Goal: Information Seeking & Learning: Check status

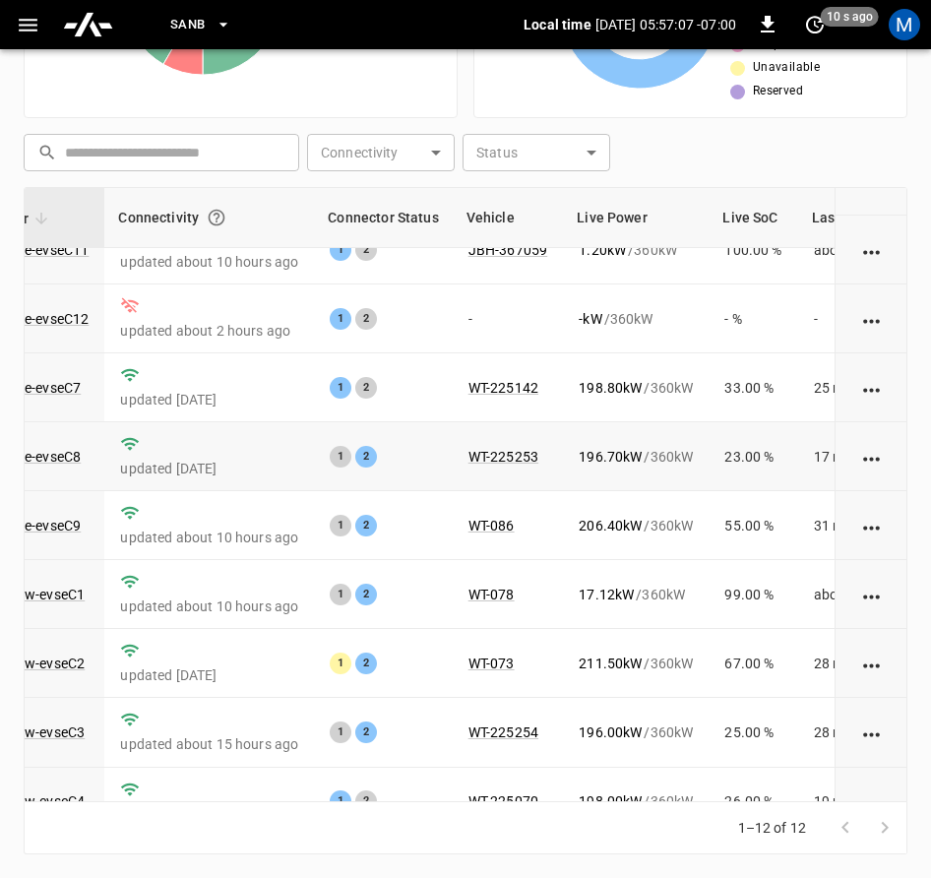
scroll to position [0, 201]
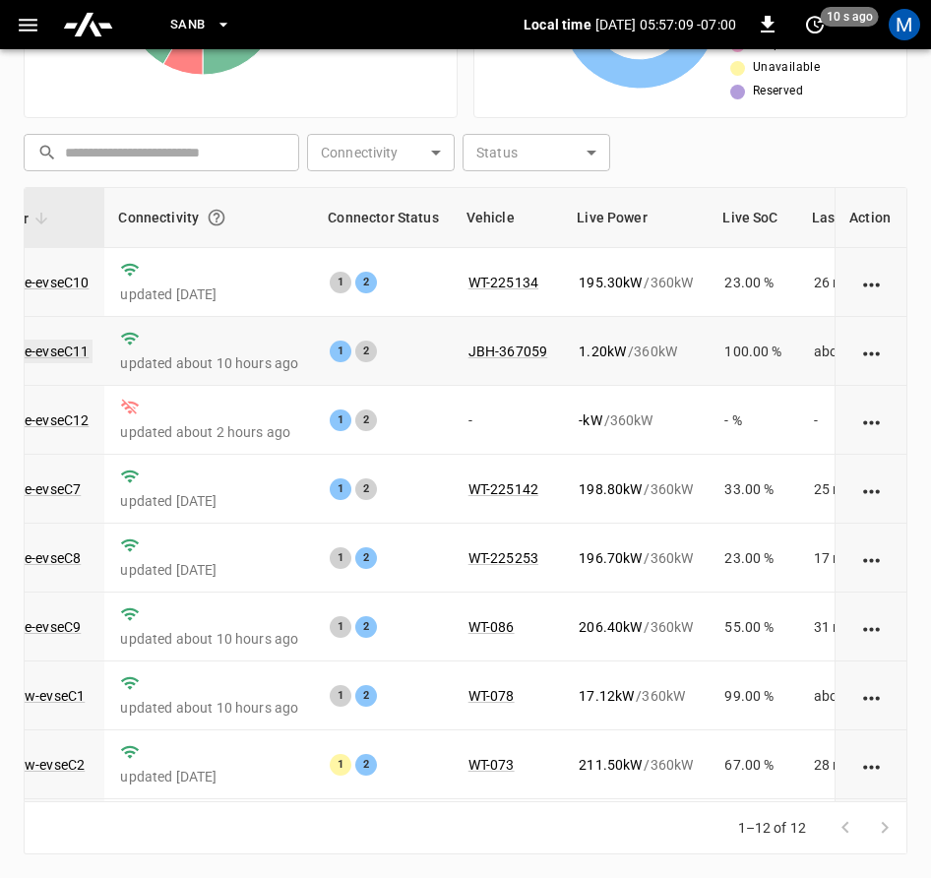
click at [56, 351] on link "ca-sb-se-evseC11" at bounding box center [33, 352] width 117 height 24
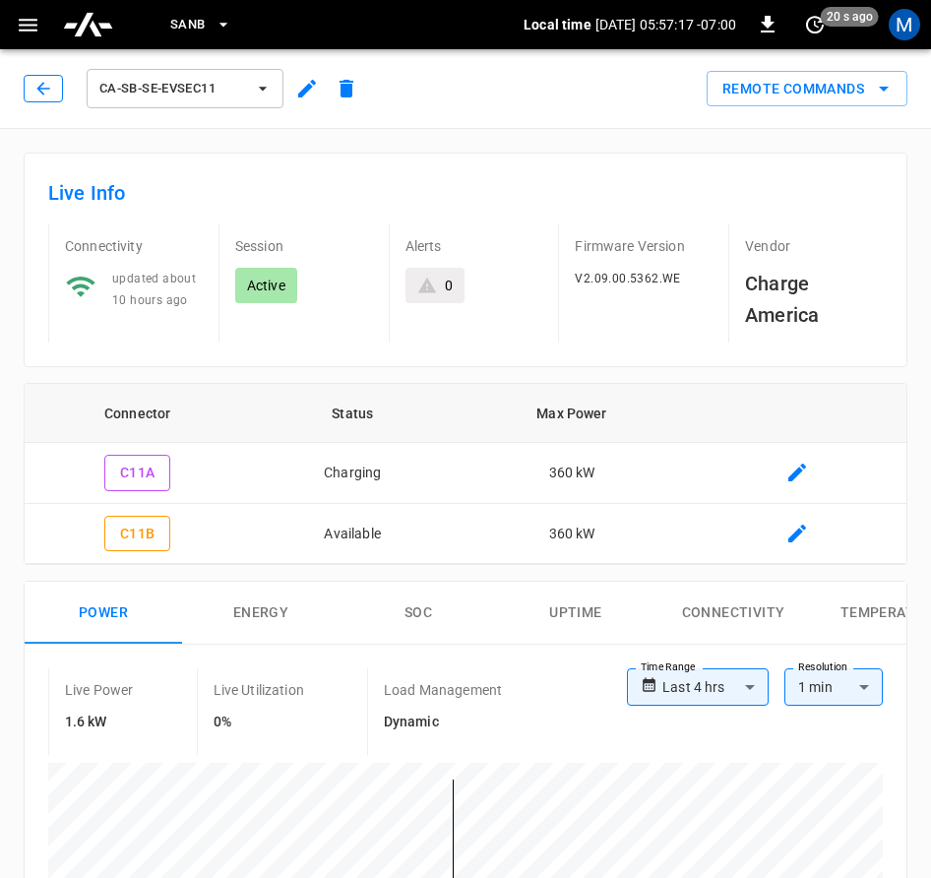
click at [42, 85] on icon "button" at bounding box center [42, 88] width 13 height 13
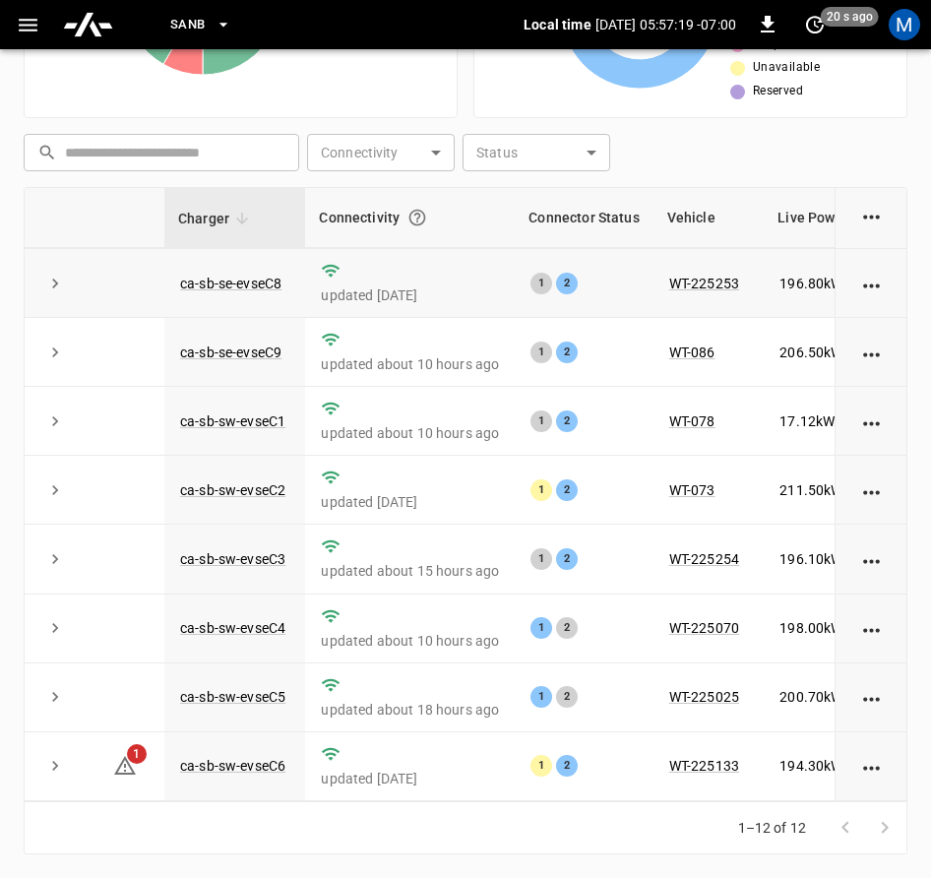
scroll to position [3, 0]
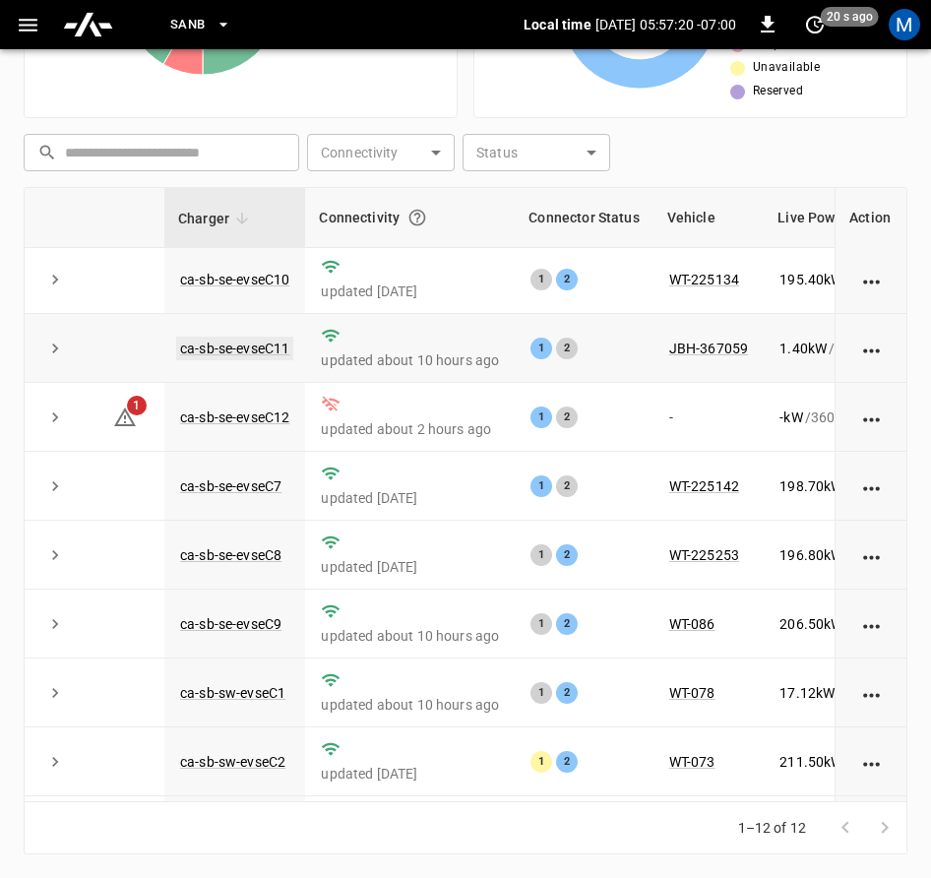
click at [258, 341] on td "ca-sb-se-evseC11" at bounding box center [234, 348] width 141 height 69
click at [258, 341] on link "ca-sb-se-evseC11" at bounding box center [234, 349] width 117 height 24
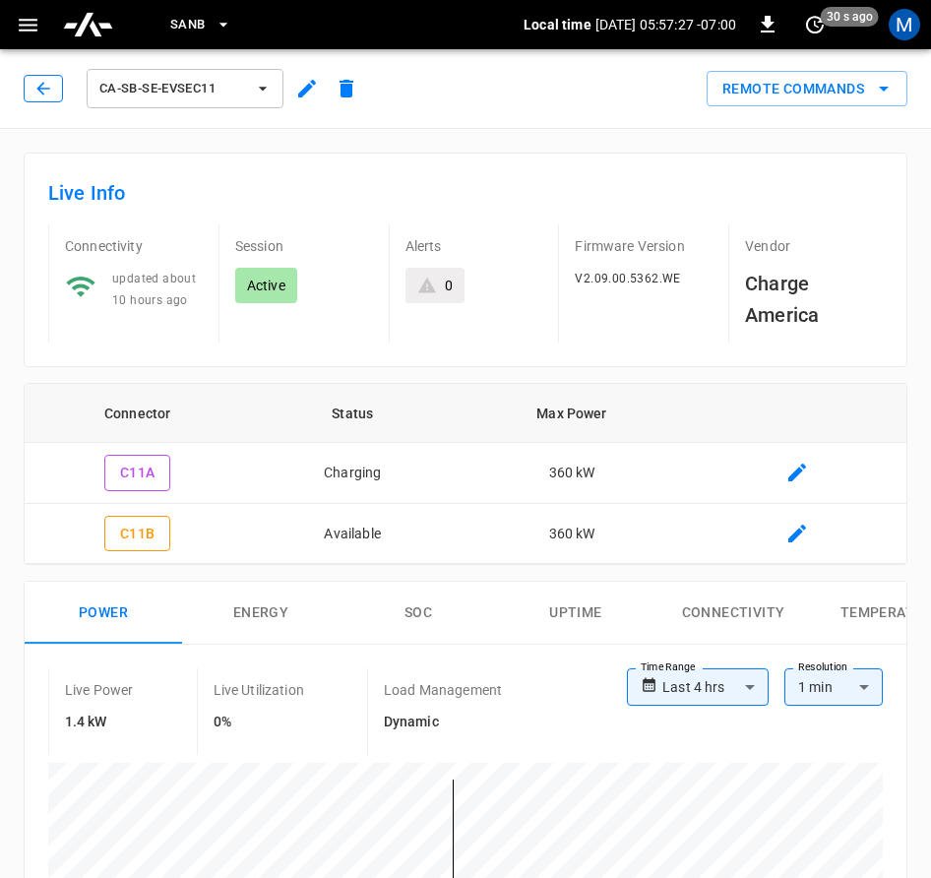
click at [35, 81] on icon "button" at bounding box center [43, 89] width 20 height 20
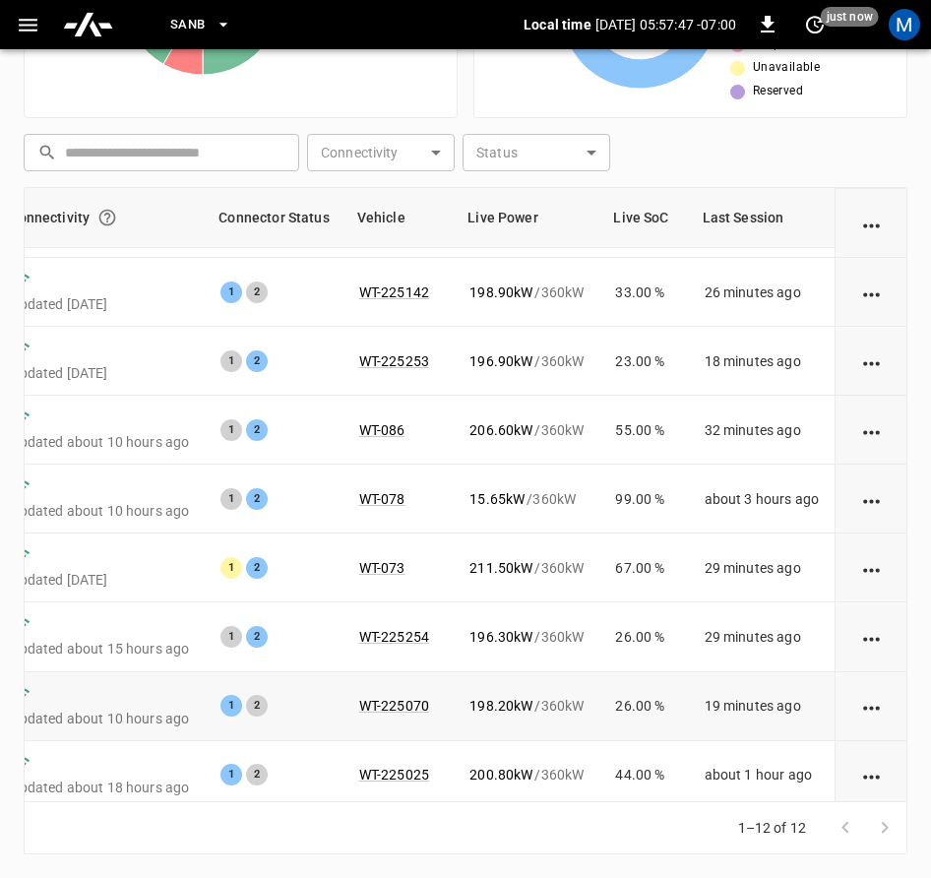
scroll to position [98, 316]
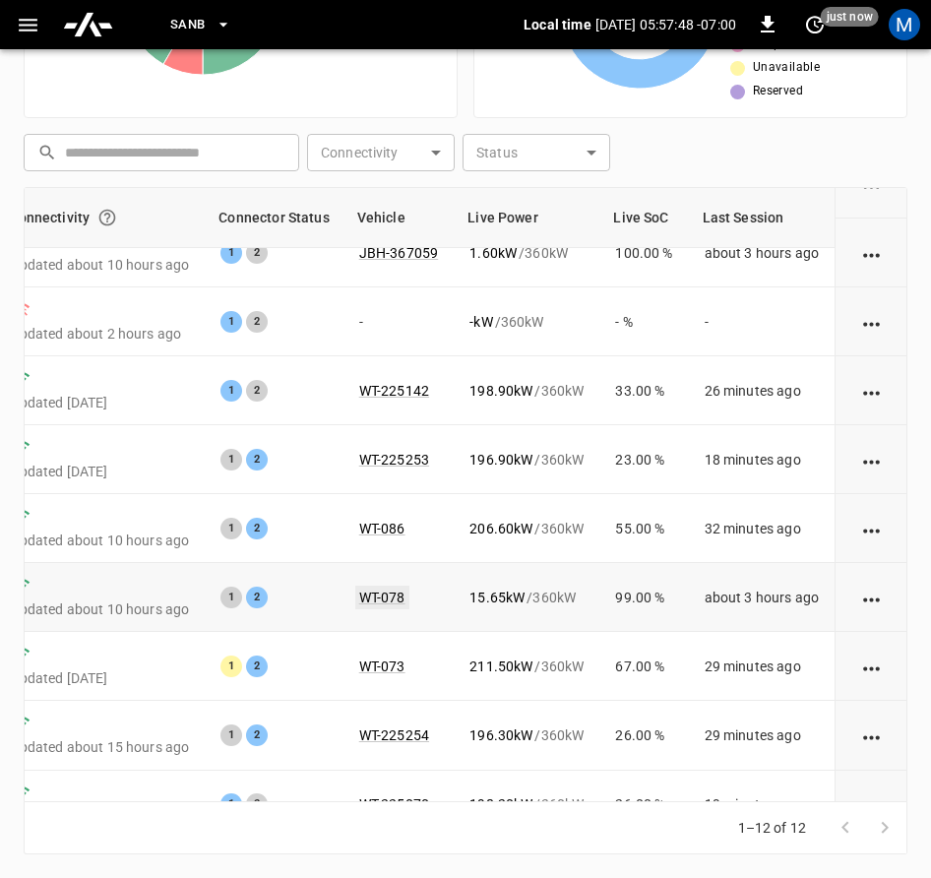
click at [374, 602] on link "WT-078" at bounding box center [382, 598] width 54 height 24
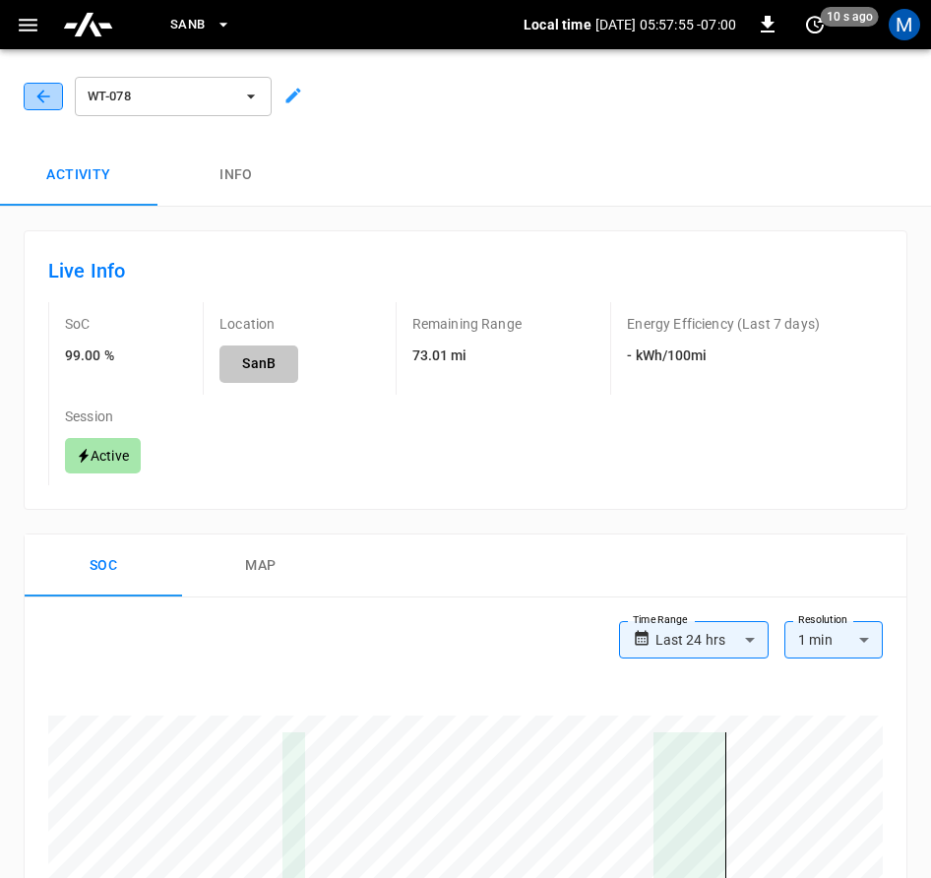
click at [55, 93] on button "button" at bounding box center [43, 97] width 39 height 28
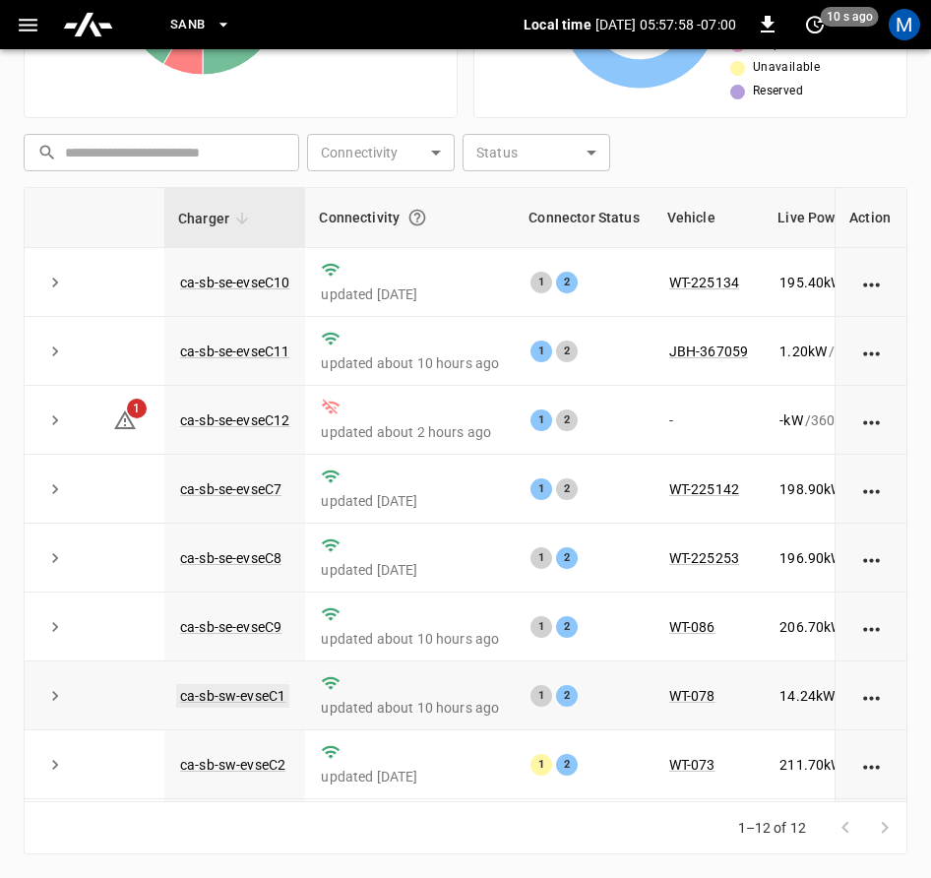
click at [275, 706] on link "ca-sb-sw-evseC1" at bounding box center [232, 696] width 113 height 24
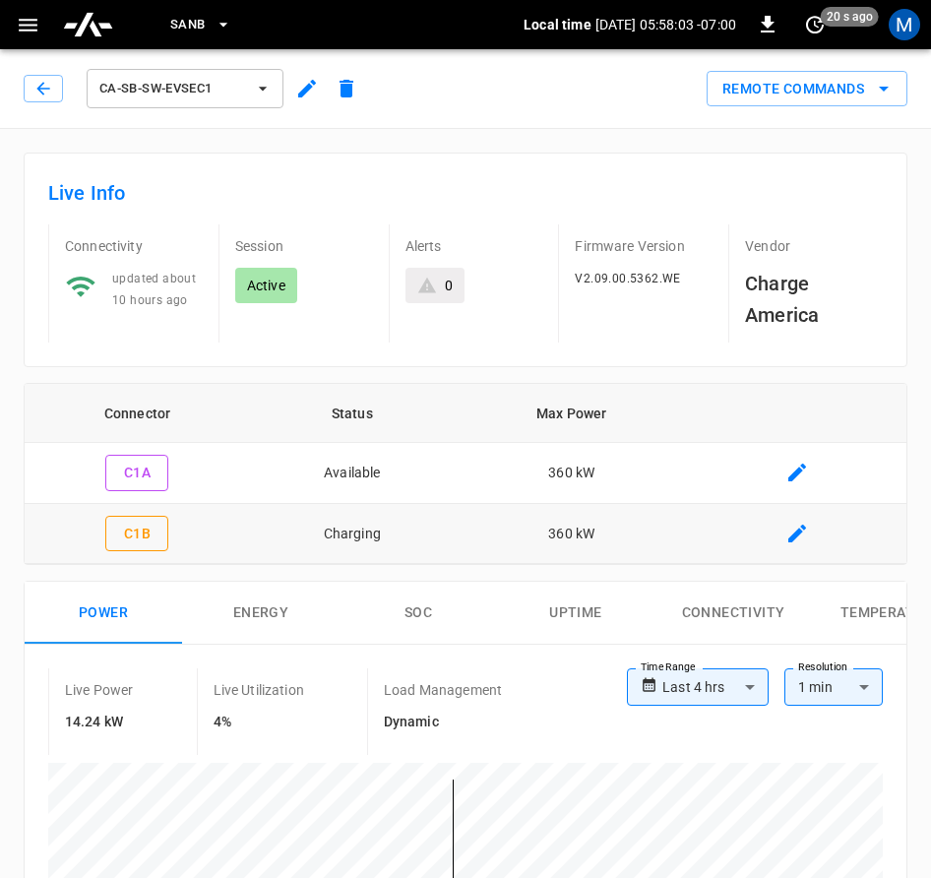
click at [49, 91] on icon "button" at bounding box center [43, 89] width 20 height 20
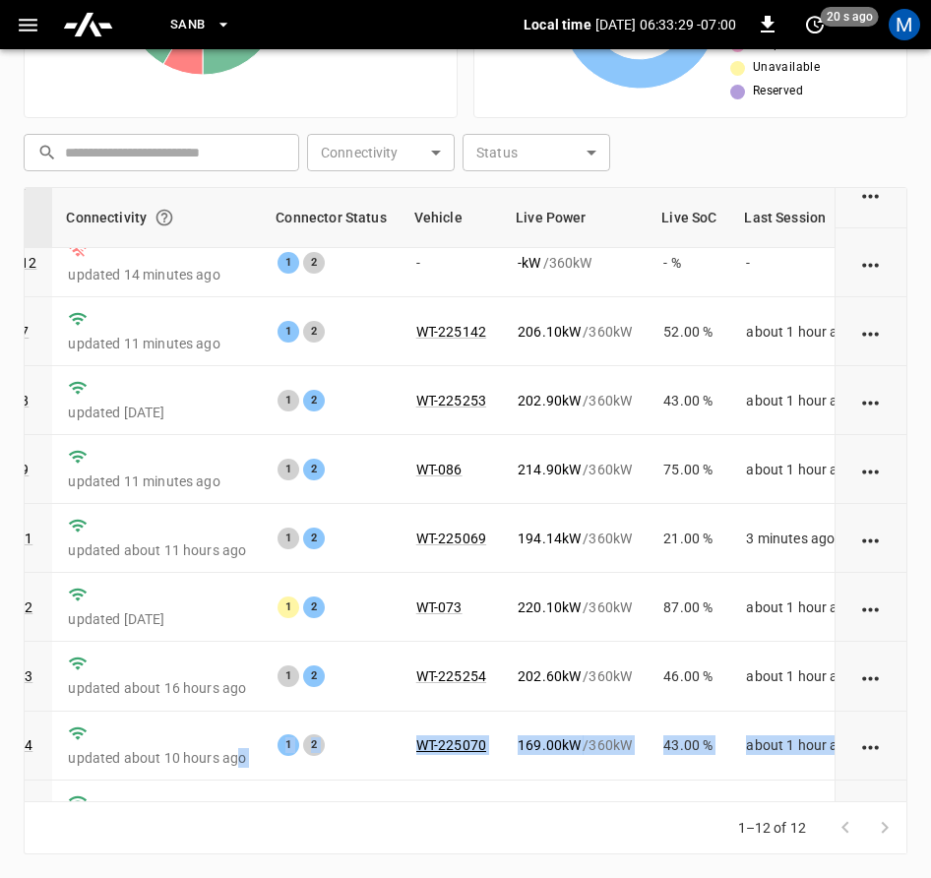
scroll to position [298, 253]
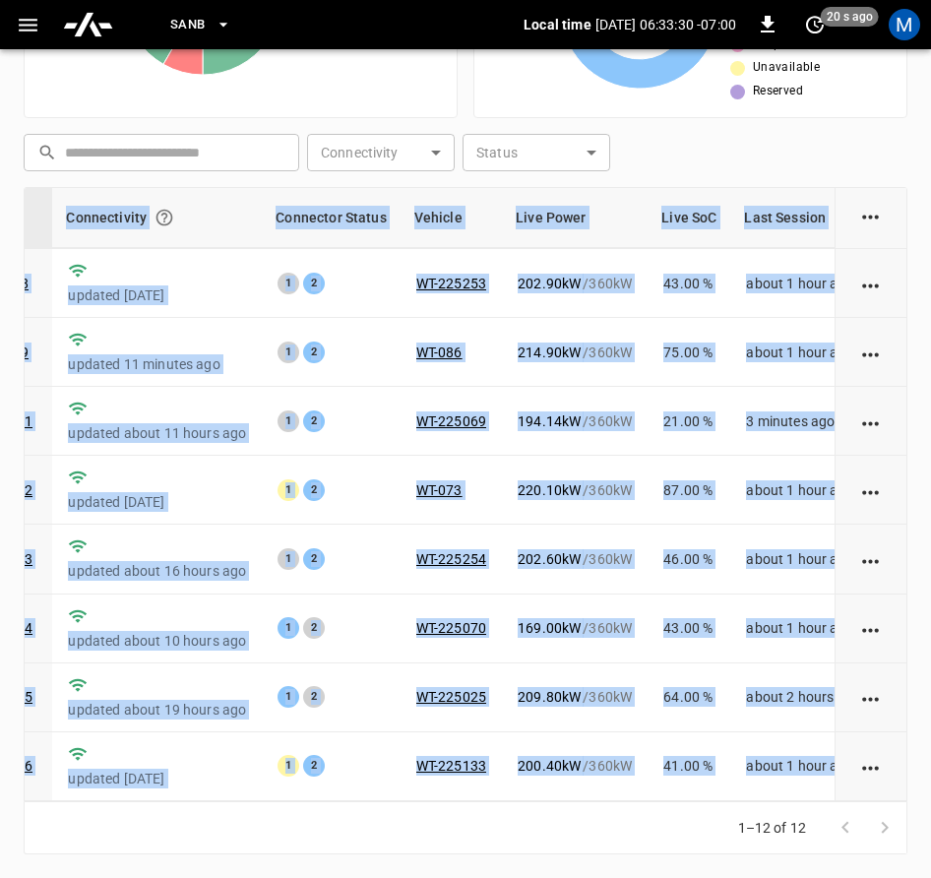
drag, startPoint x: 256, startPoint y: 801, endPoint x: 232, endPoint y: 800, distance: 23.6
click at [232, 800] on div "Charger Connectivity Connector Status Vehicle Live Power Live SoC Last Session …" at bounding box center [466, 520] width 884 height 667
click at [352, 853] on div "1–12 of 12" at bounding box center [466, 828] width 884 height 52
click at [393, 850] on div "1–12 of 12" at bounding box center [466, 828] width 884 height 52
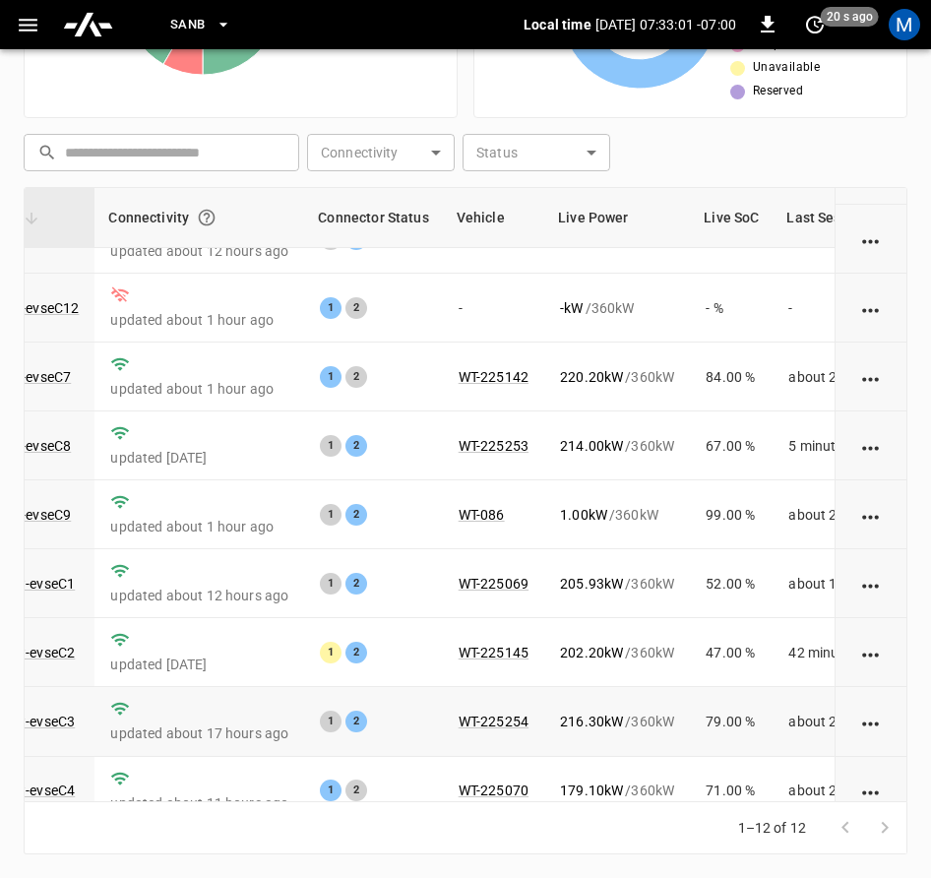
scroll to position [298, 211]
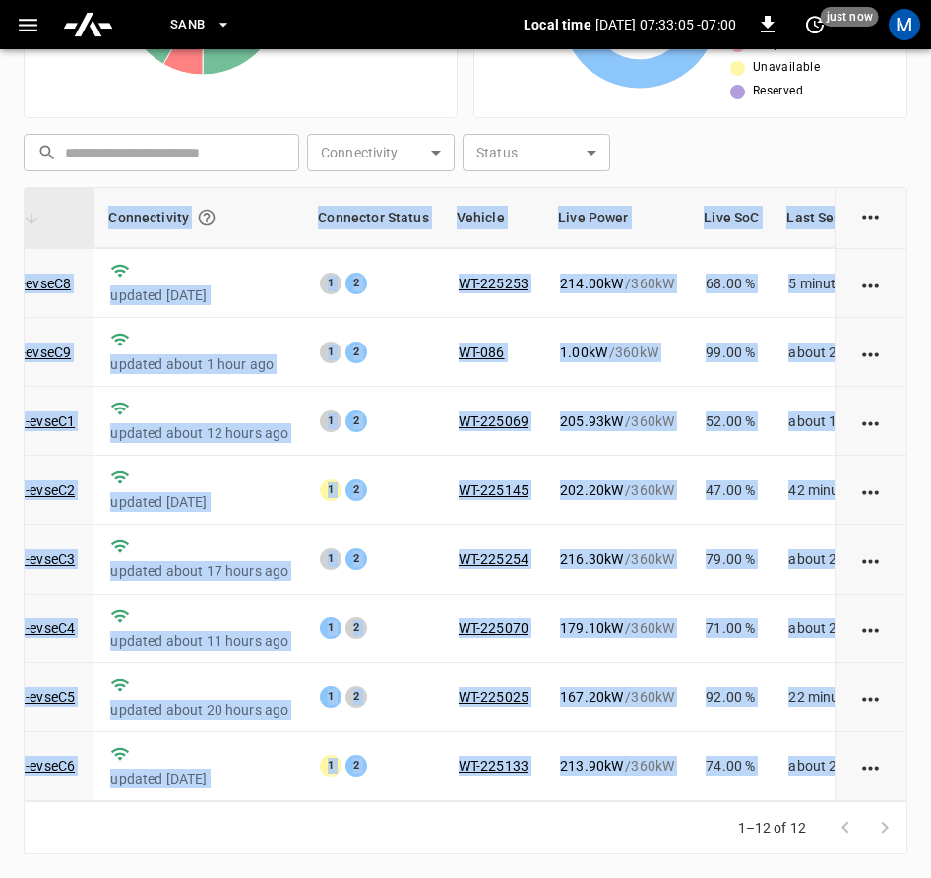
drag, startPoint x: 725, startPoint y: 806, endPoint x: 743, endPoint y: 798, distance: 20.3
click at [743, 798] on div "Charger Connectivity Connector Status Vehicle Live Power Live SoC Last Session …" at bounding box center [466, 520] width 884 height 667
click at [52, 685] on link "ca-sb-sw-evseC5" at bounding box center [22, 697] width 113 height 24
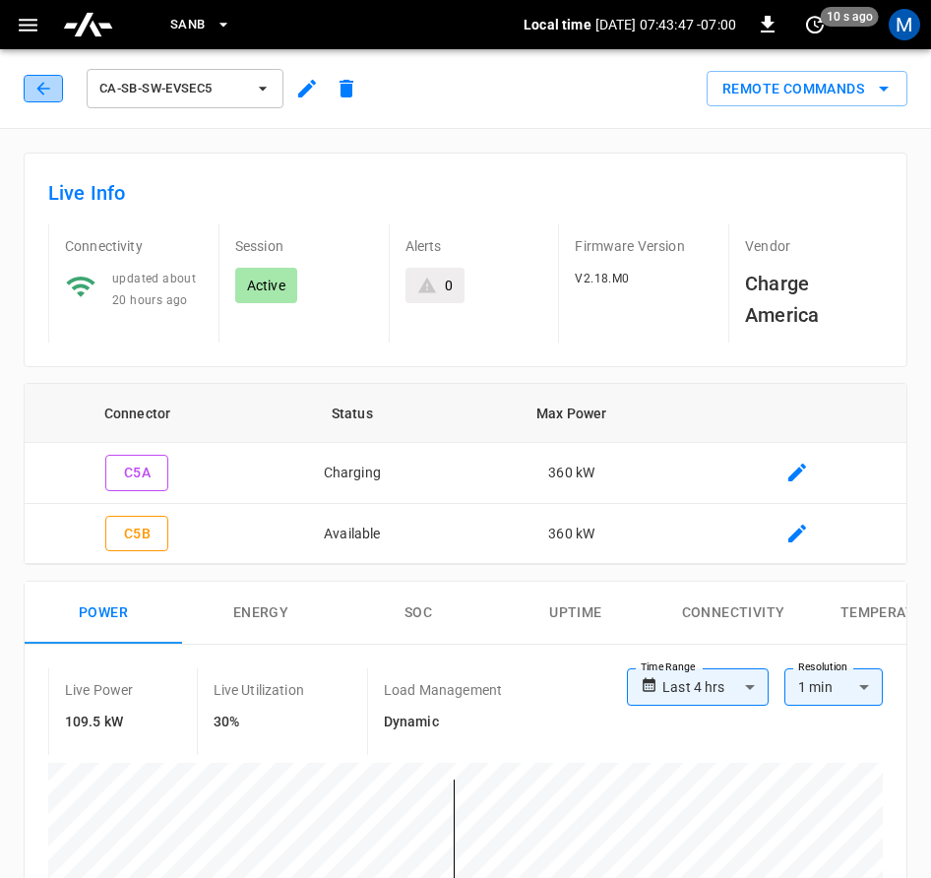
click at [32, 99] on button "button" at bounding box center [43, 89] width 39 height 28
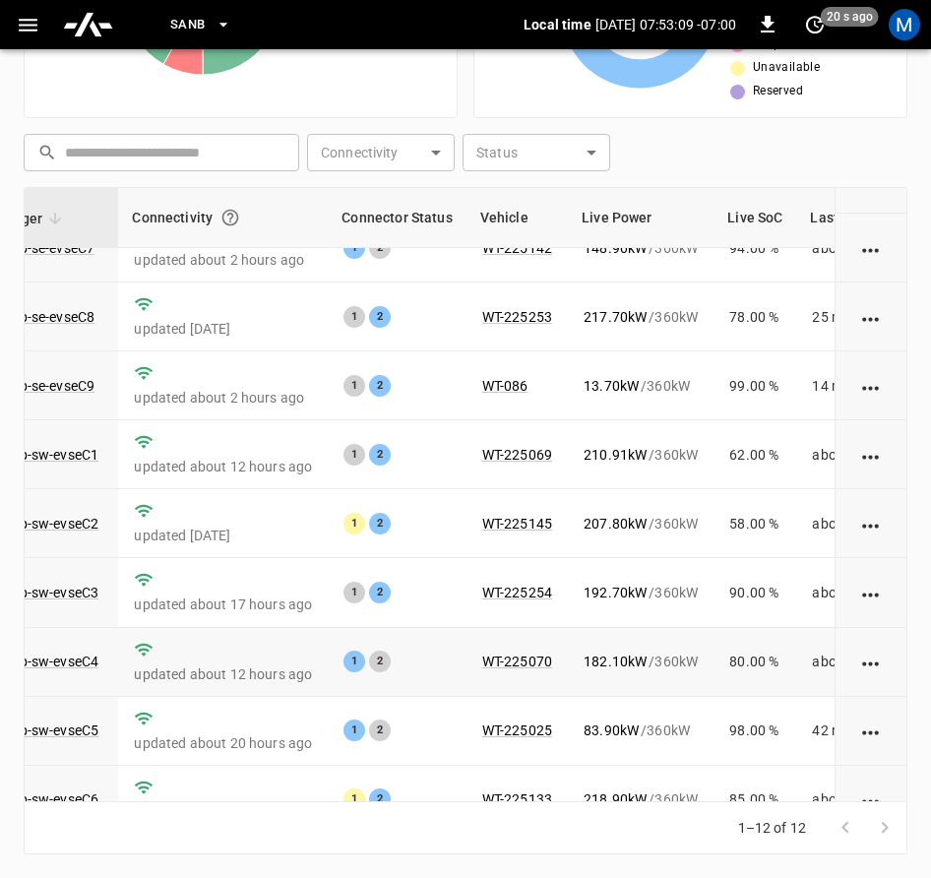
scroll to position [295, 187]
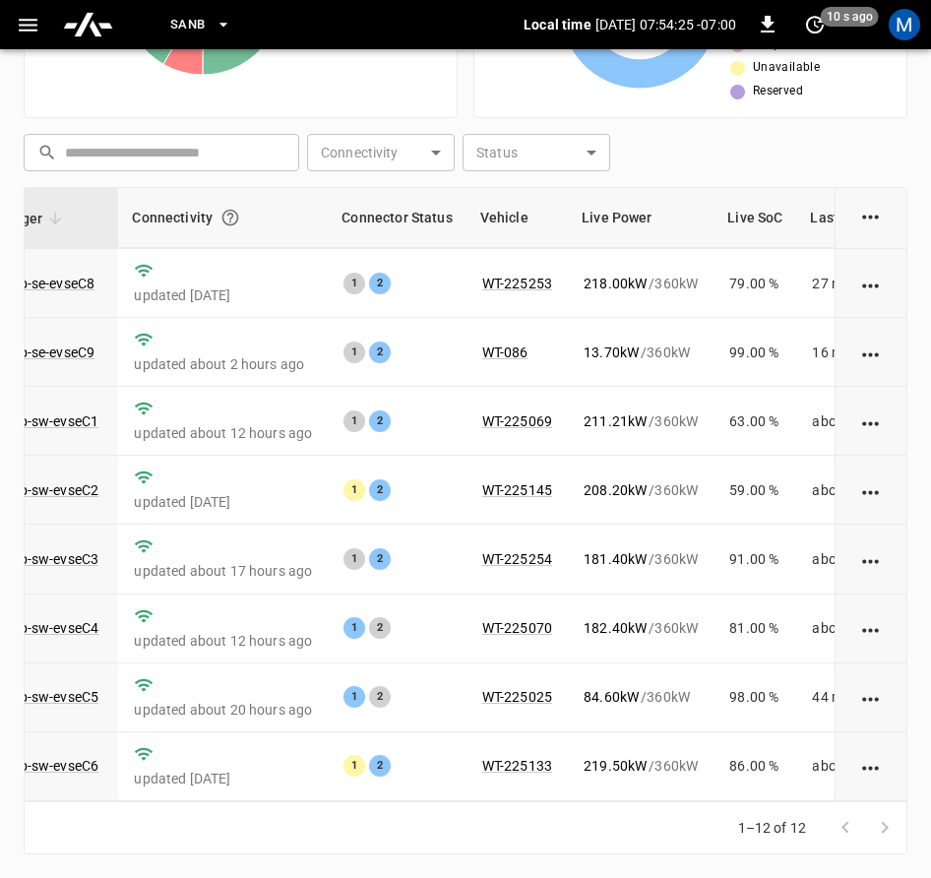
drag, startPoint x: 477, startPoint y: 802, endPoint x: 417, endPoint y: 803, distance: 59.1
click at [421, 803] on div "1–12 of 12" at bounding box center [466, 828] width 884 height 52
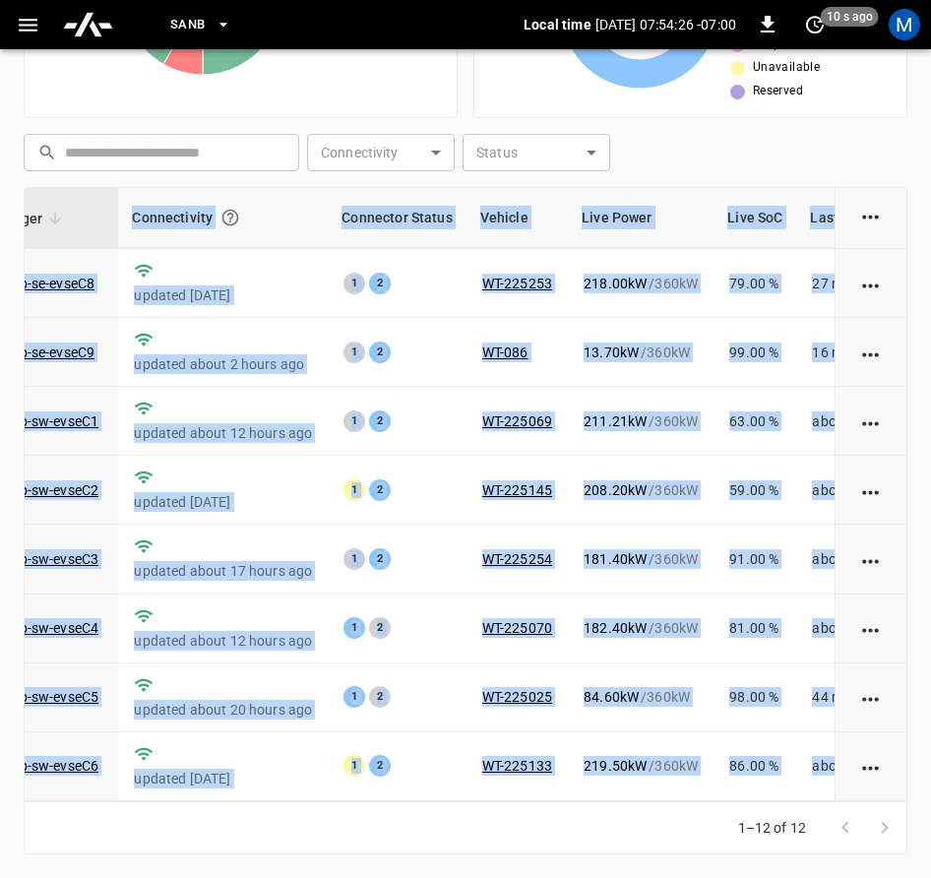
scroll to position [298, 187]
click at [372, 799] on div "Charger Connectivity Connector Status Vehicle Live Power Live SoC Last Session …" at bounding box center [466, 520] width 884 height 667
click at [375, 845] on div "1–12 of 12" at bounding box center [466, 828] width 884 height 52
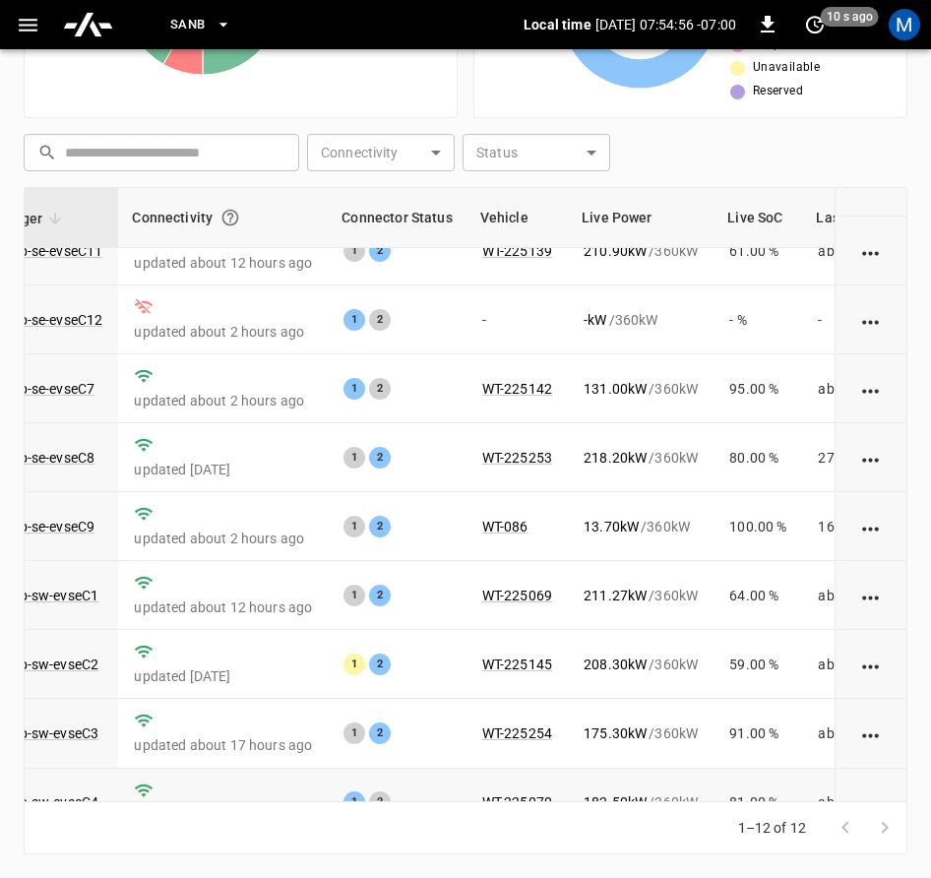
scroll to position [197, 187]
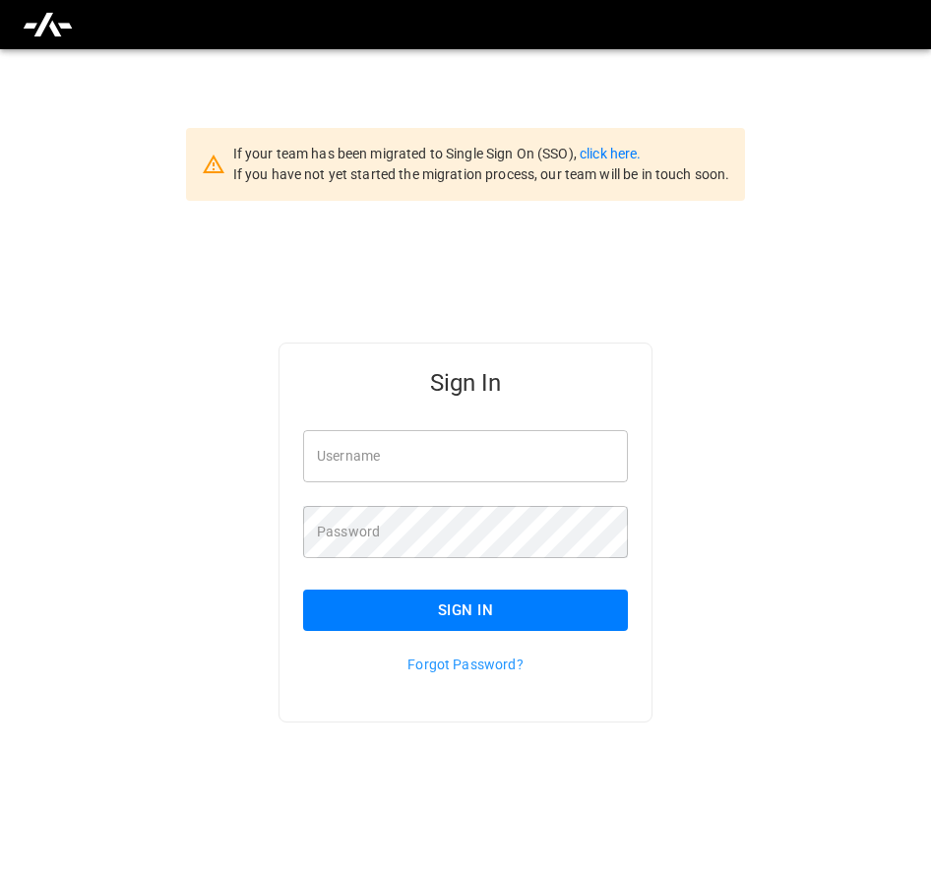
type input "**********"
click at [360, 625] on button "Sign In" at bounding box center [465, 610] width 325 height 41
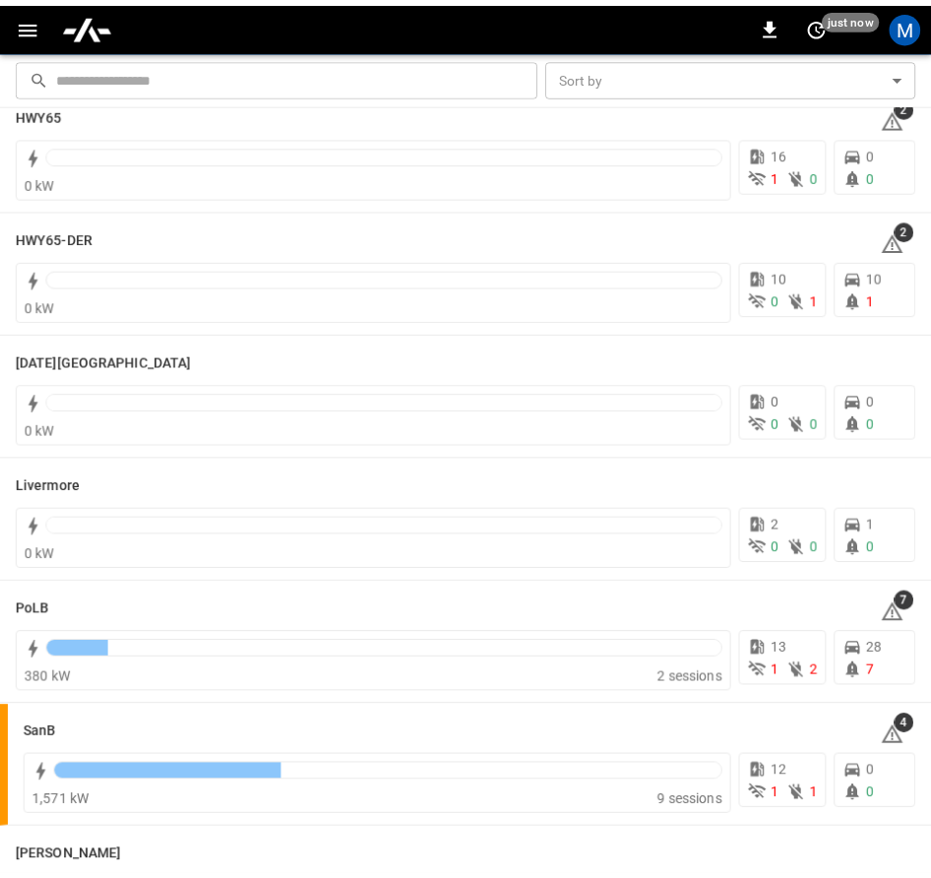
scroll to position [401, 0]
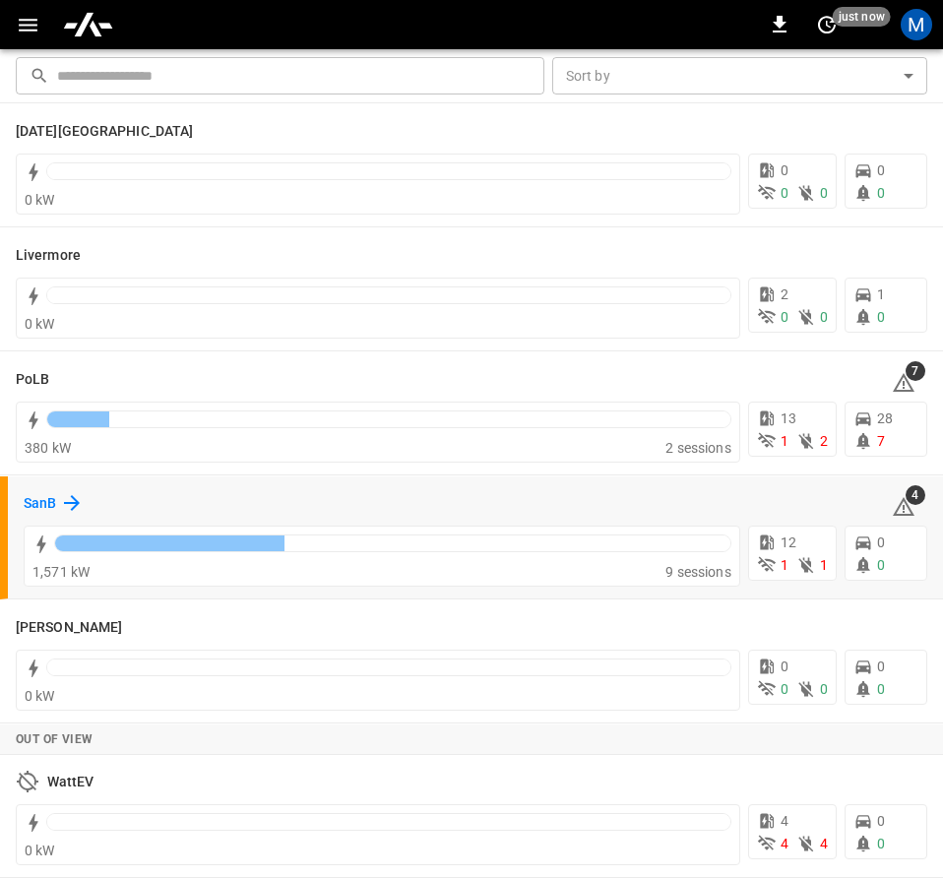
click at [43, 498] on h6 "SanB" at bounding box center [40, 504] width 32 height 22
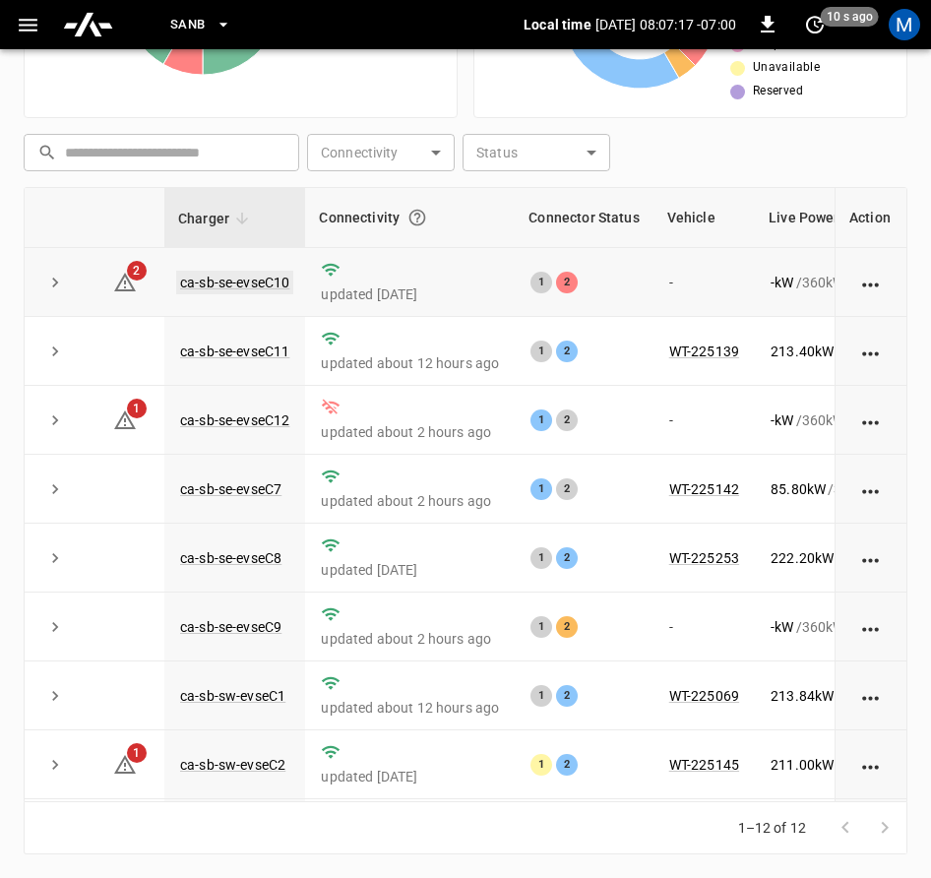
click at [245, 286] on link "ca-sb-se-evseC10" at bounding box center [234, 283] width 117 height 24
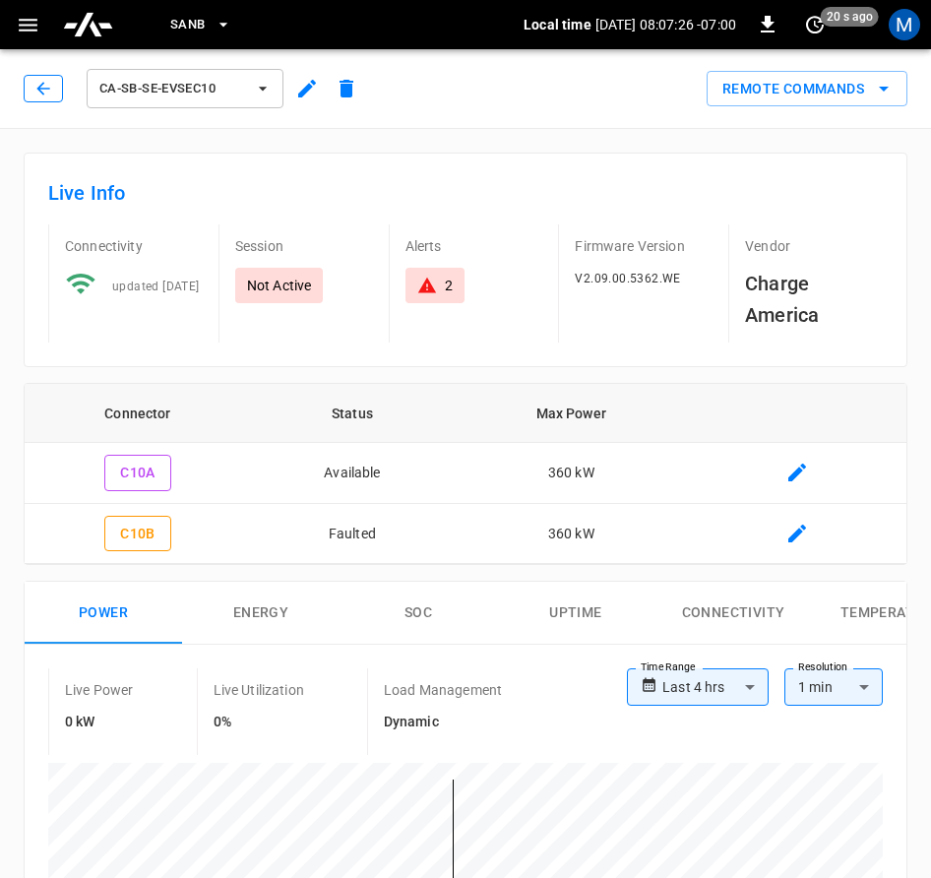
click at [46, 95] on icon "button" at bounding box center [43, 89] width 20 height 20
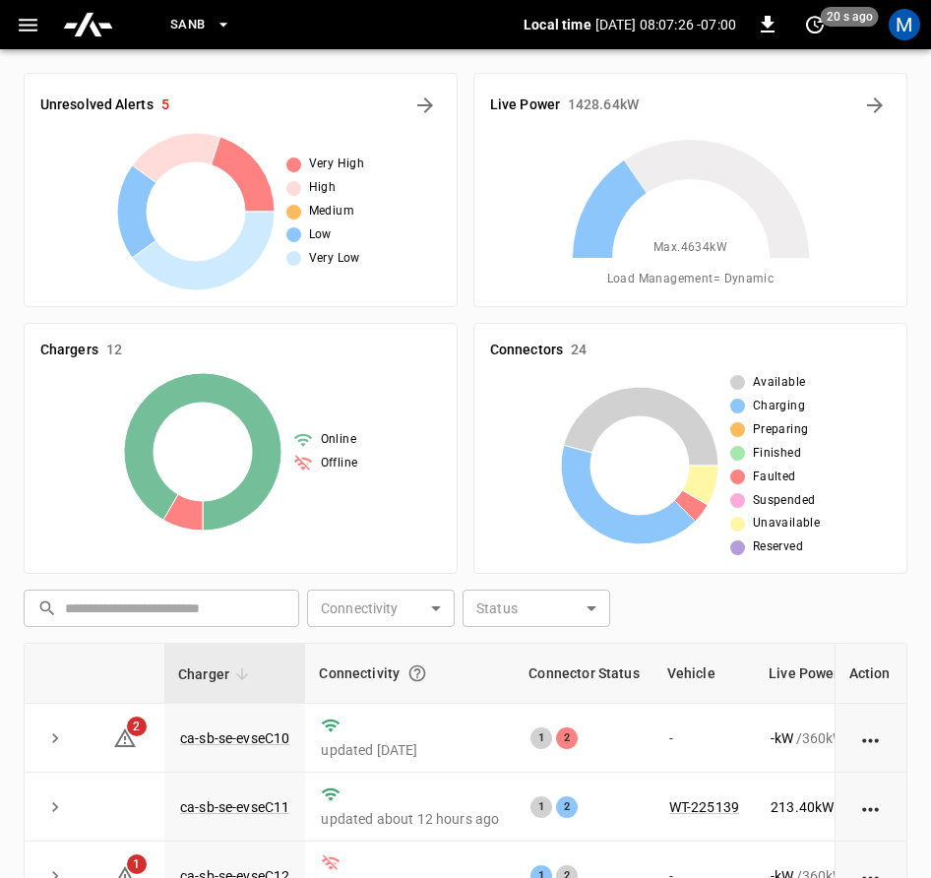
scroll to position [456, 0]
